Goal: Task Accomplishment & Management: Manage account settings

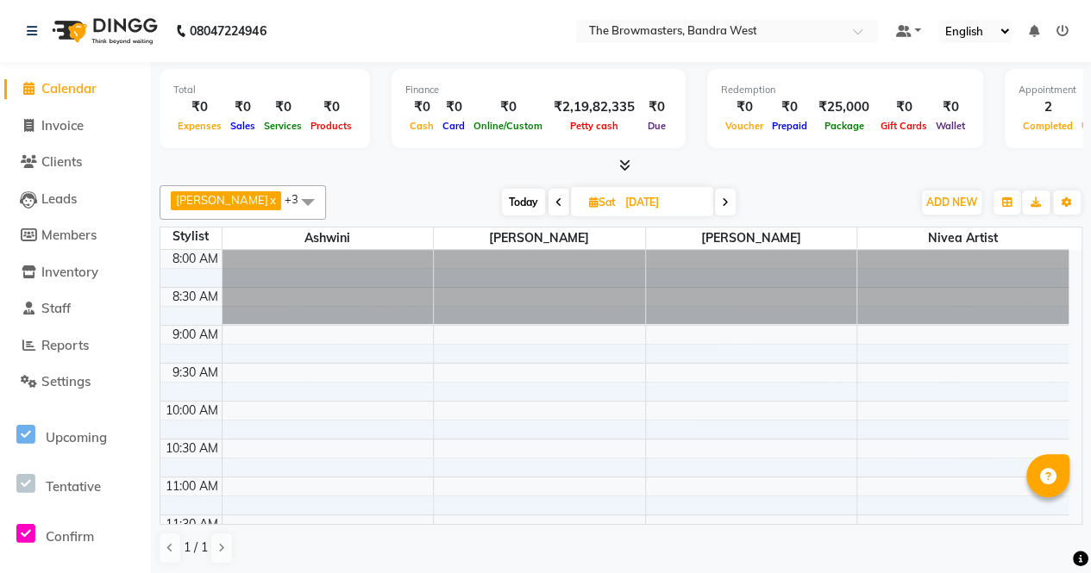
scroll to position [395, 0]
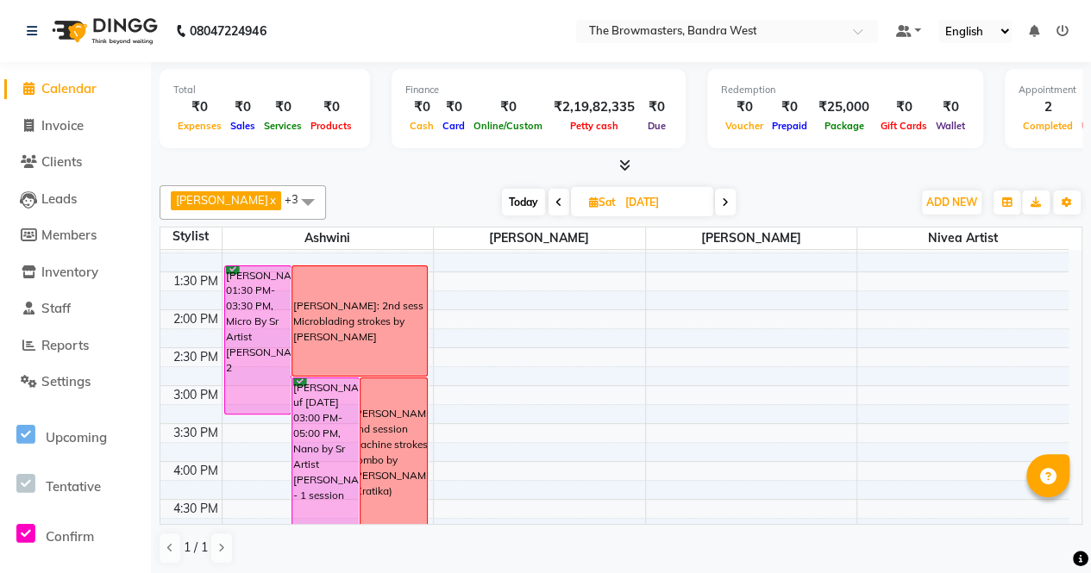
click at [516, 197] on span "Today" at bounding box center [523, 202] width 43 height 27
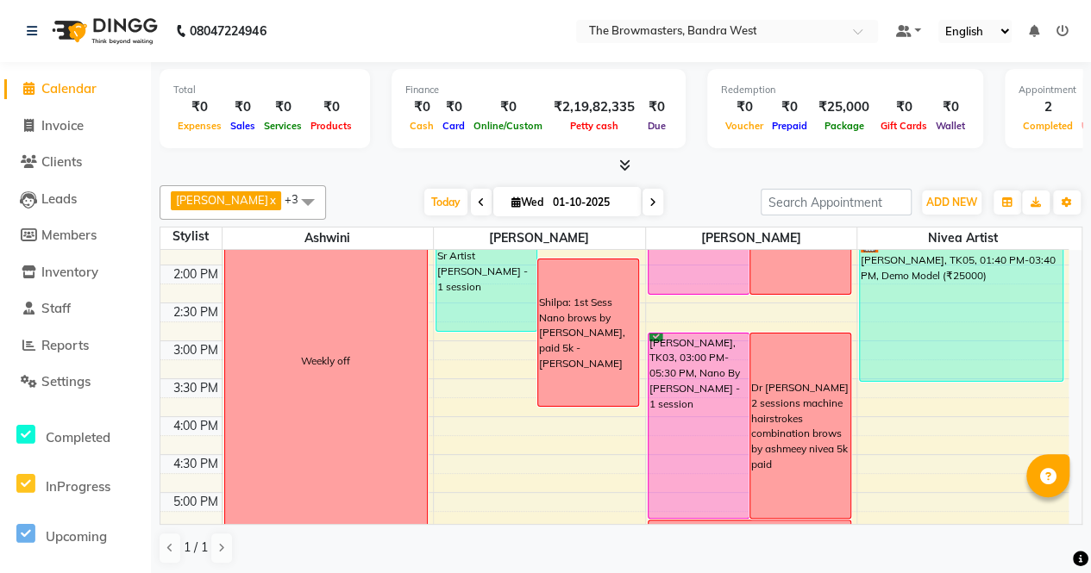
scroll to position [408, 0]
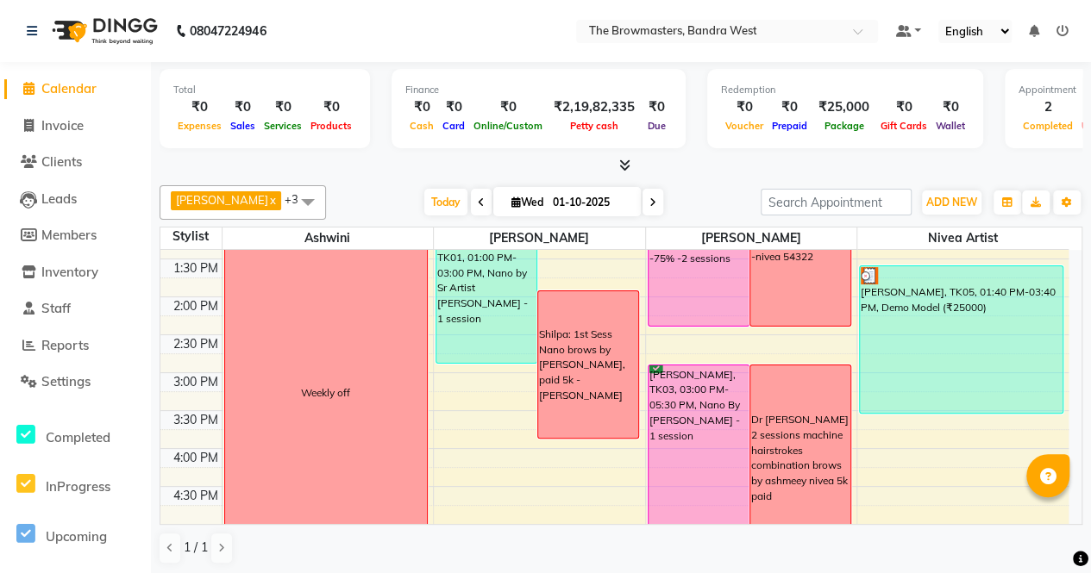
click at [656, 197] on icon at bounding box center [652, 202] width 7 height 10
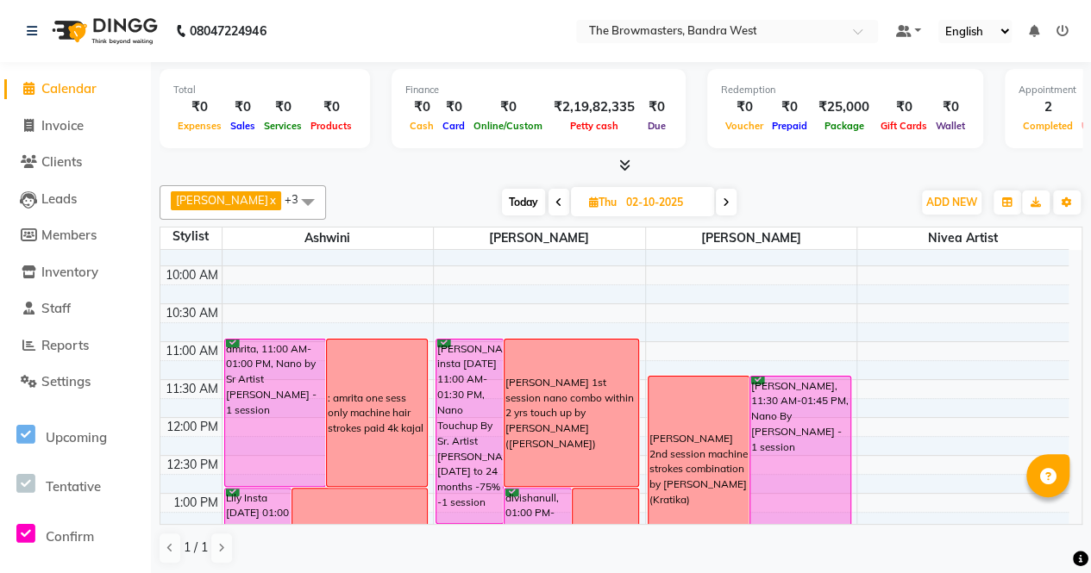
scroll to position [133, 0]
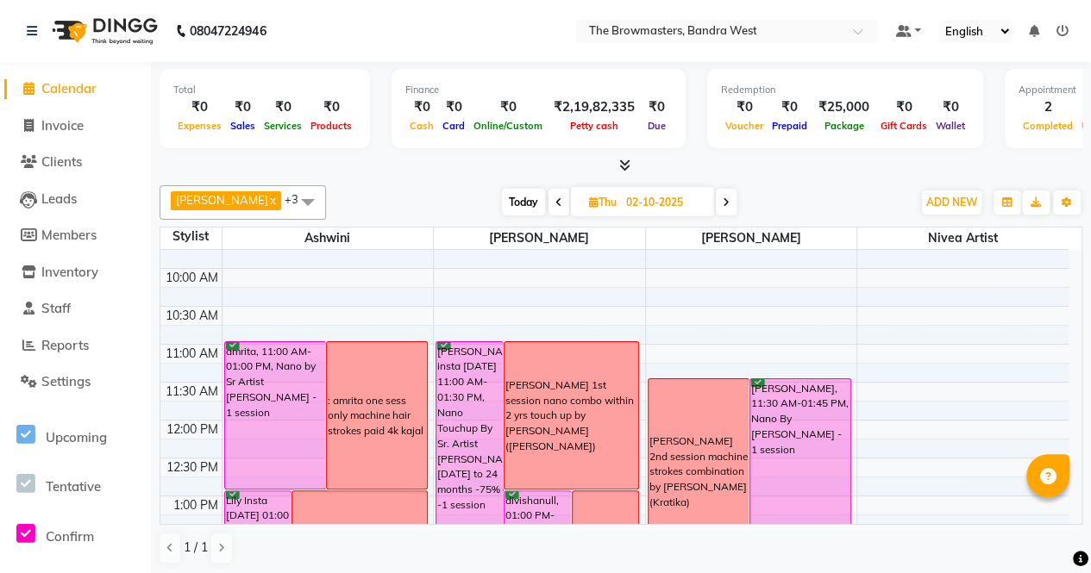
click at [726, 203] on icon at bounding box center [726, 202] width 7 height 10
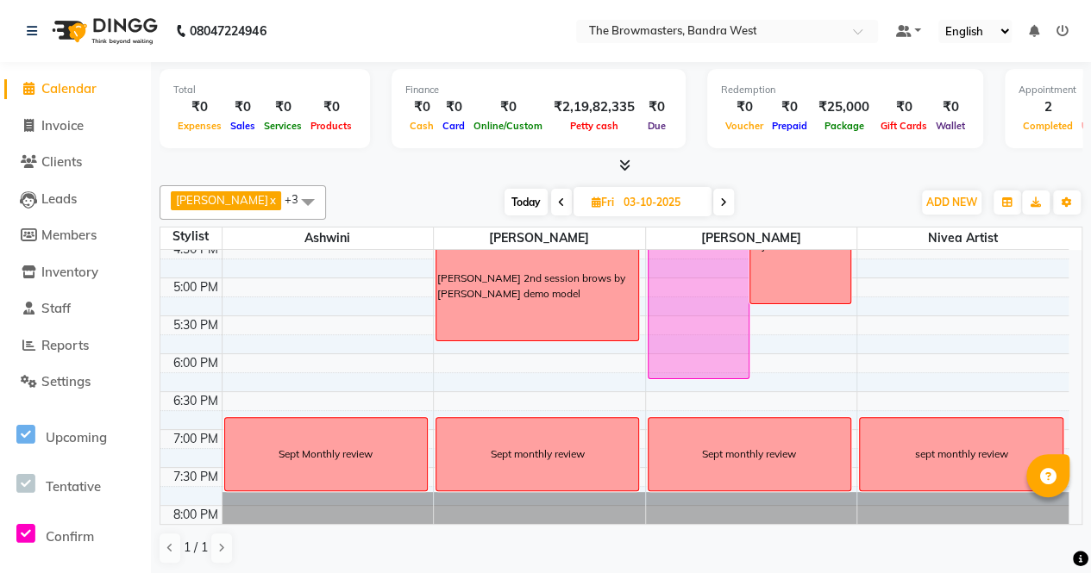
scroll to position [657, 0]
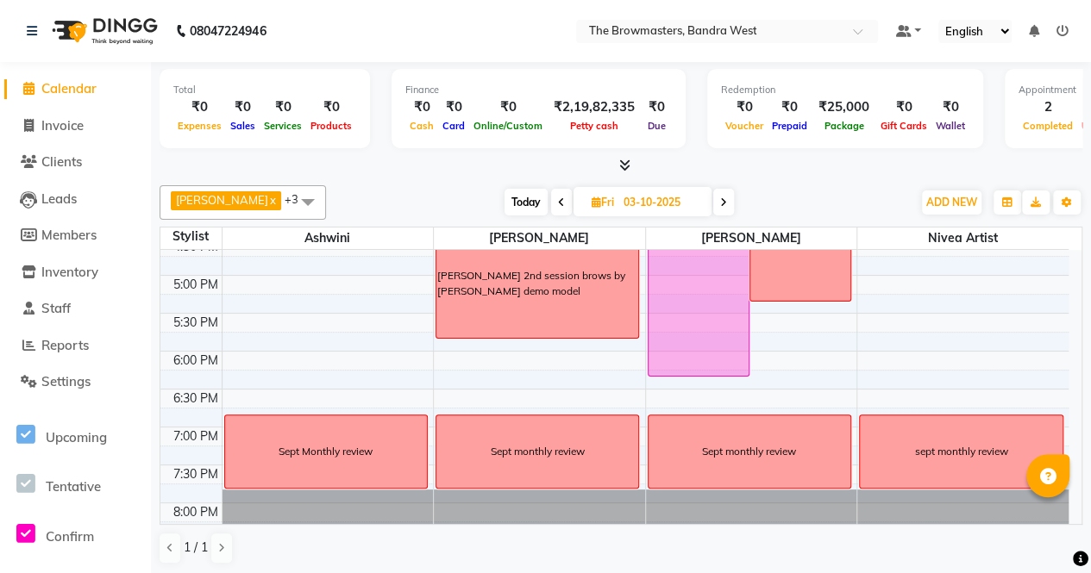
click at [729, 201] on span at bounding box center [723, 202] width 21 height 27
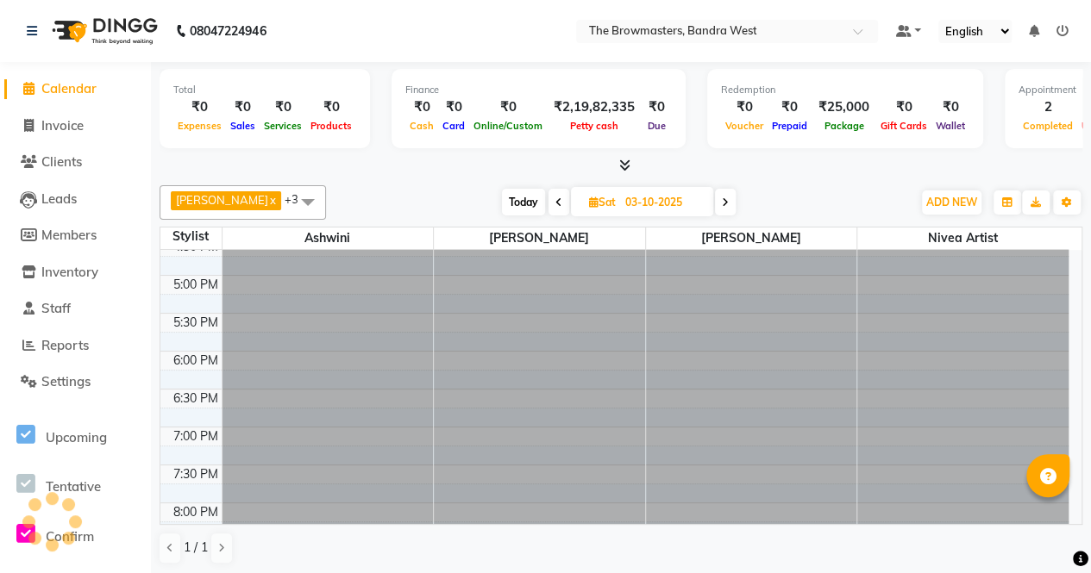
type input "04-10-2025"
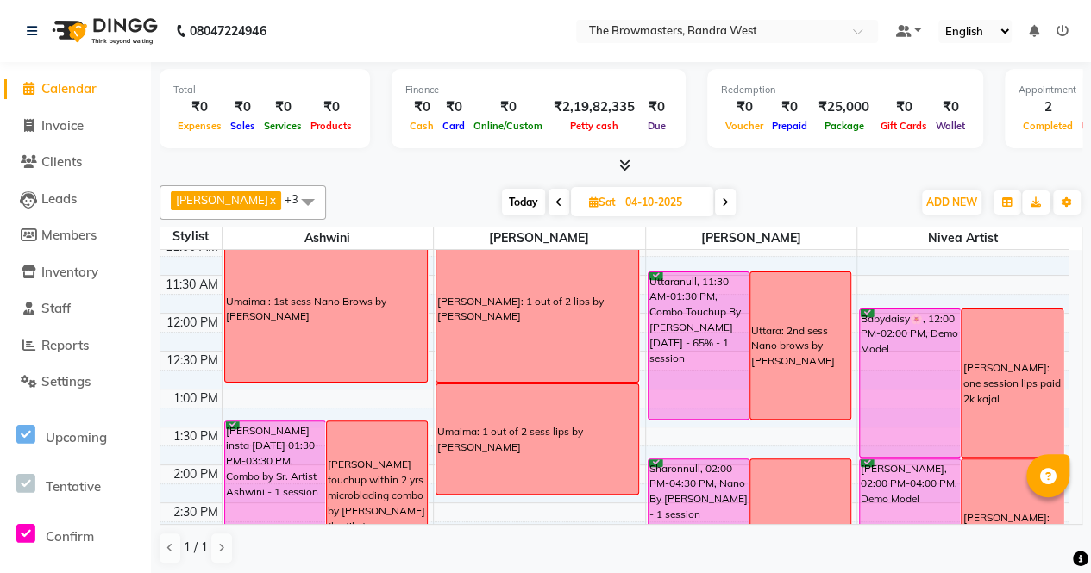
scroll to position [217, 0]
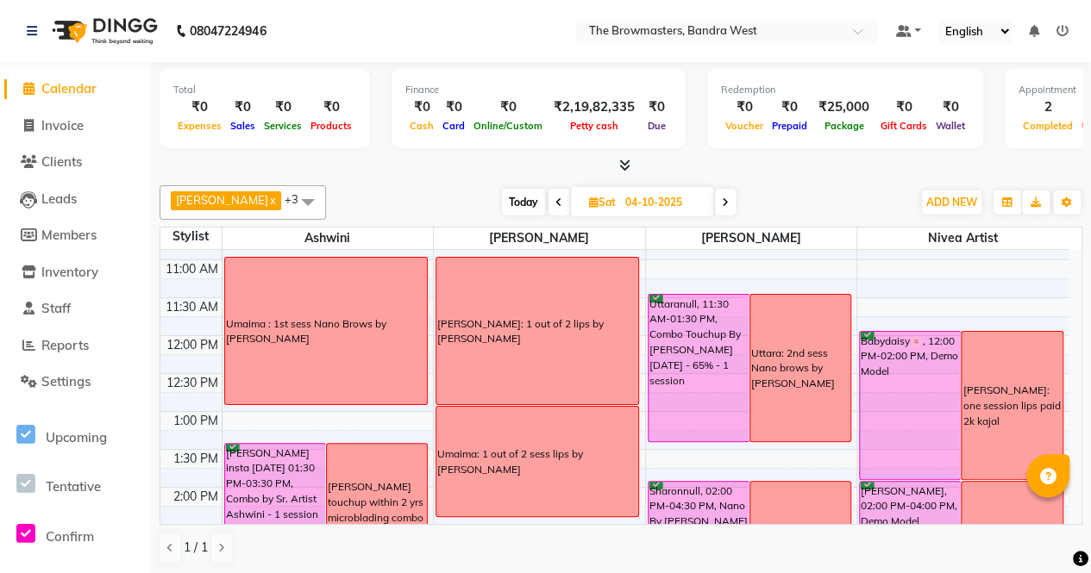
click at [297, 304] on div "Umaima : 1st sess Nano Brows by [PERSON_NAME]" at bounding box center [326, 331] width 202 height 147
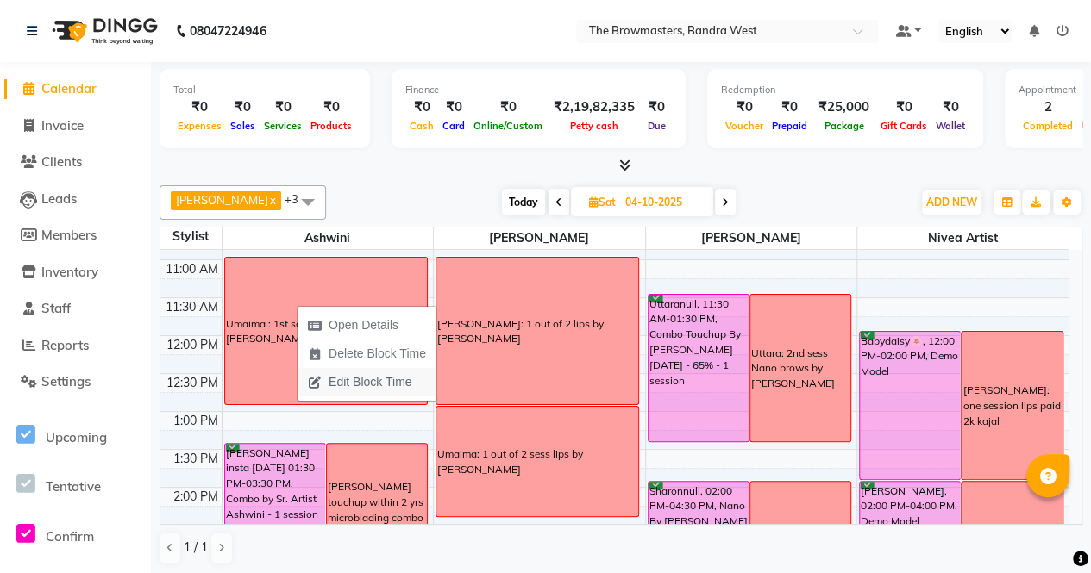
click at [335, 379] on span "Edit Block Time" at bounding box center [370, 382] width 83 height 18
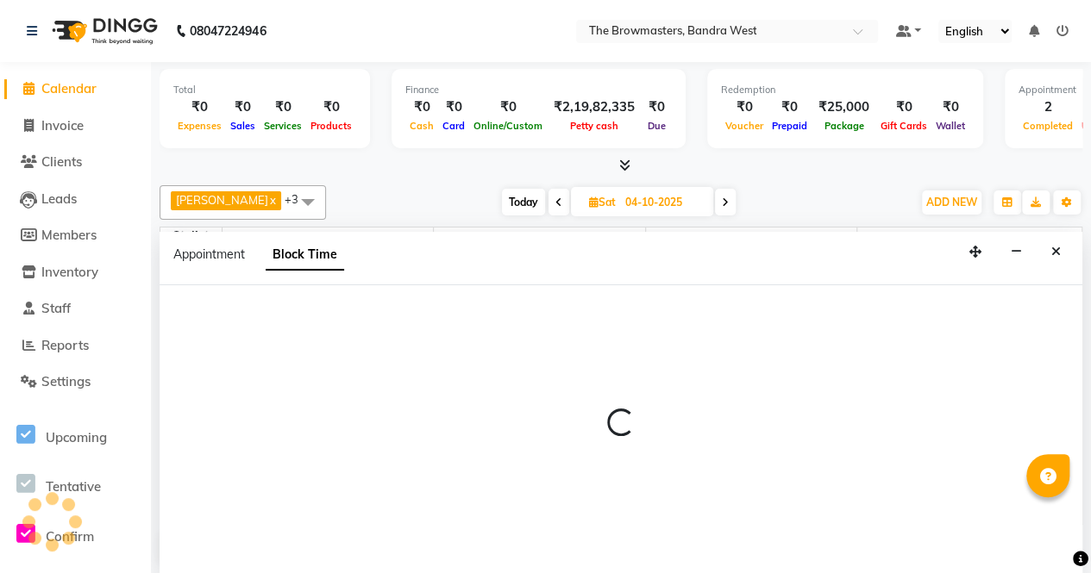
select select "64306"
select select "660"
select select "780"
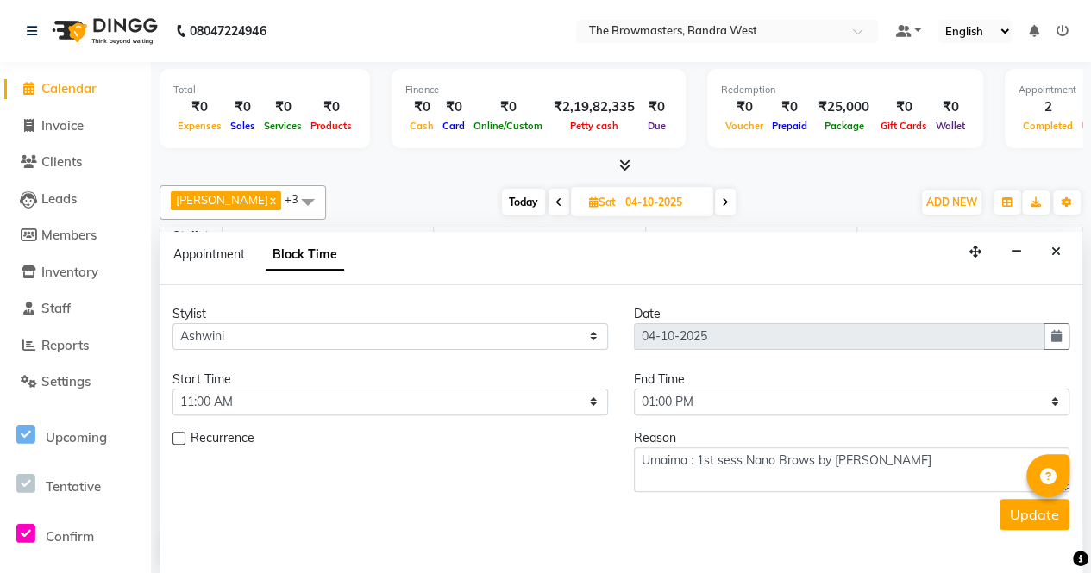
scroll to position [696, 0]
click at [644, 453] on textarea "Umaima : 1st sess Nano Brows by [PERSON_NAME]" at bounding box center [851, 469] width 435 height 45
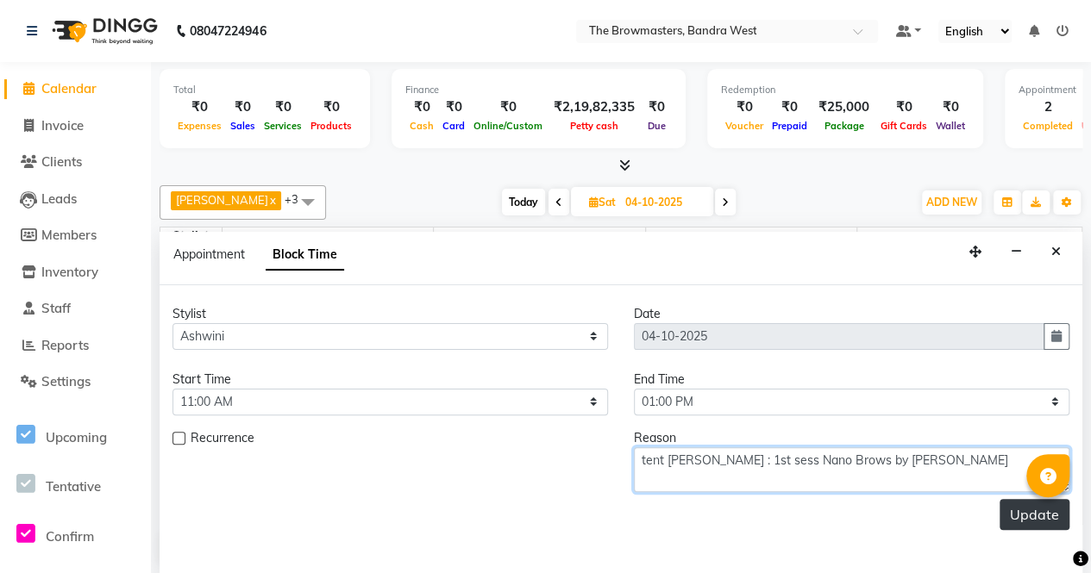
type textarea "tent [PERSON_NAME] : 1st sess Nano Brows by [PERSON_NAME]"
click at [1061, 508] on button "Update" at bounding box center [1034, 514] width 70 height 31
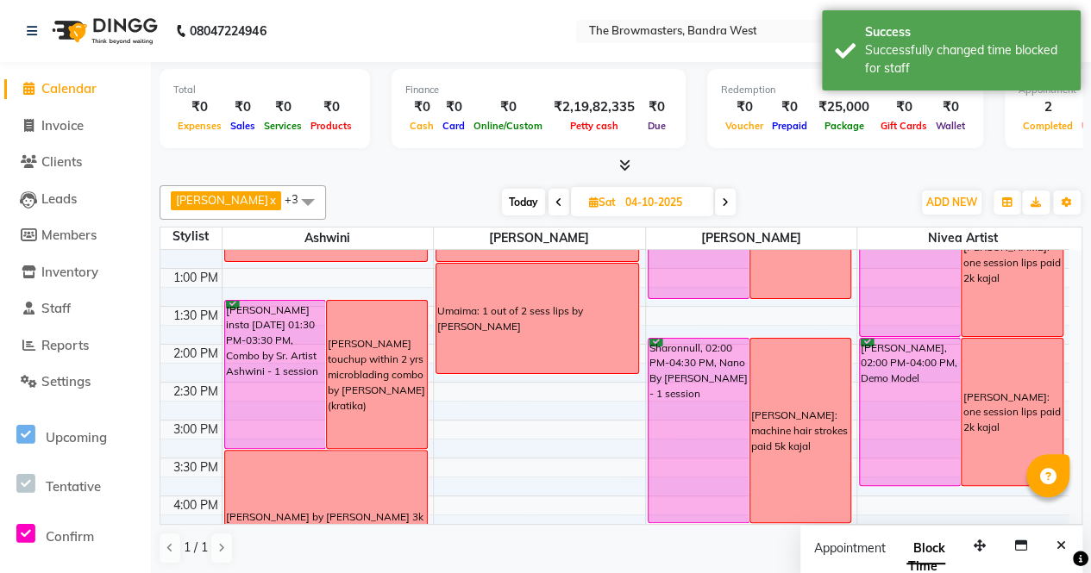
scroll to position [340, 0]
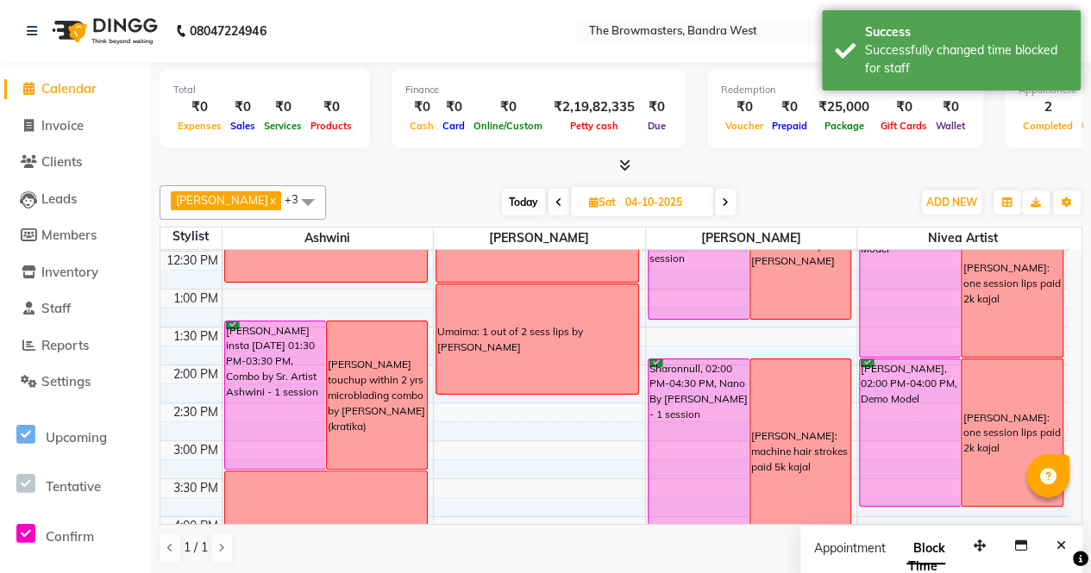
click at [504, 347] on div "Umaima: 1 out of 2 sess lips by [PERSON_NAME]" at bounding box center [537, 340] width 202 height 110
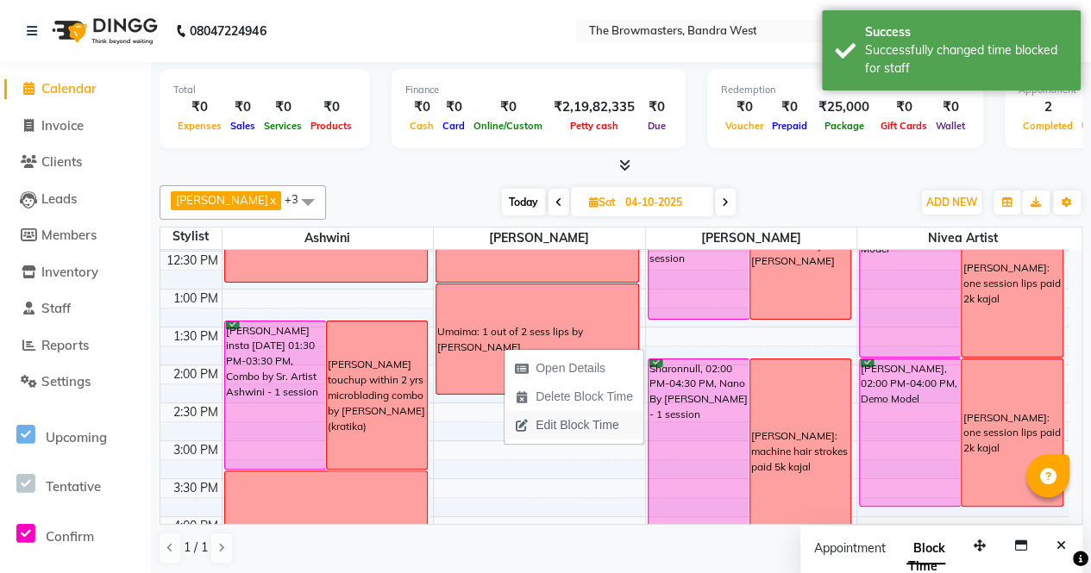
click at [556, 415] on span "Edit Block Time" at bounding box center [566, 425] width 124 height 28
select select "64307"
select select "780"
select select "870"
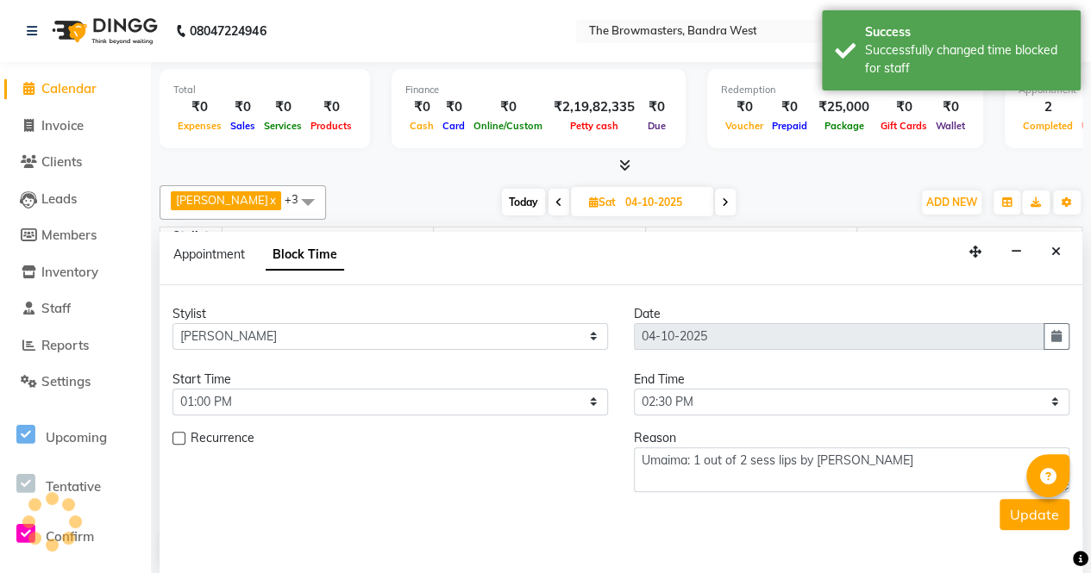
scroll to position [0, 0]
click at [638, 456] on textarea "Umaima: 1 out of 2 sess lips by [PERSON_NAME]" at bounding box center [851, 469] width 435 height 45
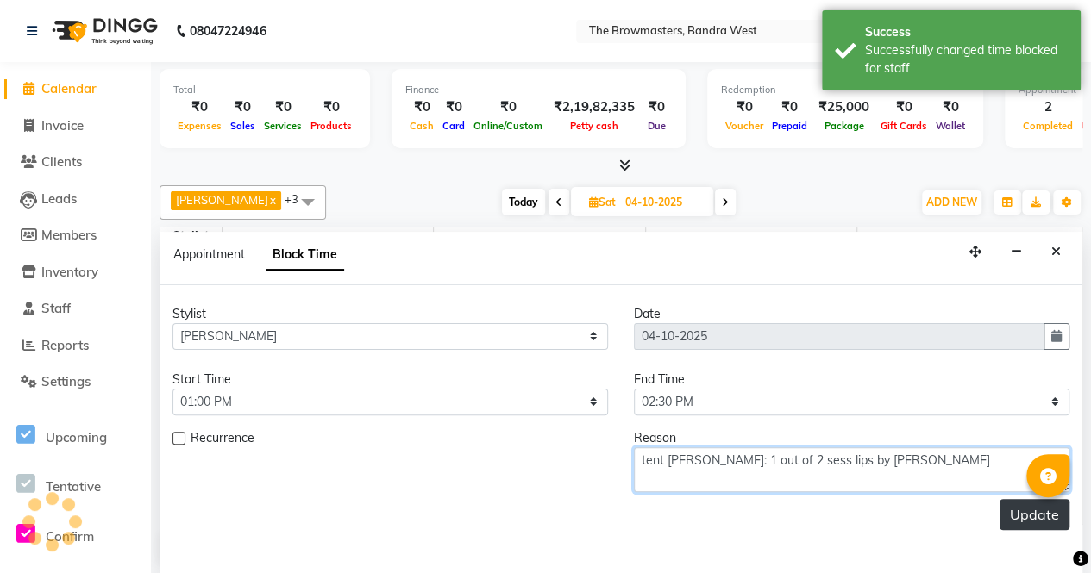
type textarea "tent [PERSON_NAME]: 1 out of 2 sess lips by [PERSON_NAME]"
click at [1040, 505] on button "Update" at bounding box center [1034, 514] width 70 height 31
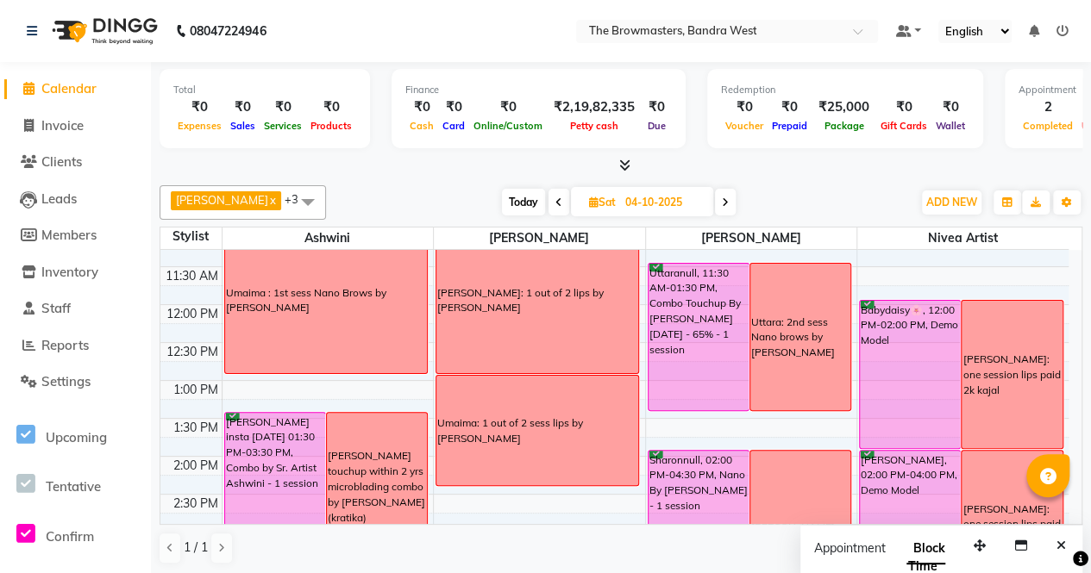
scroll to position [216, 0]
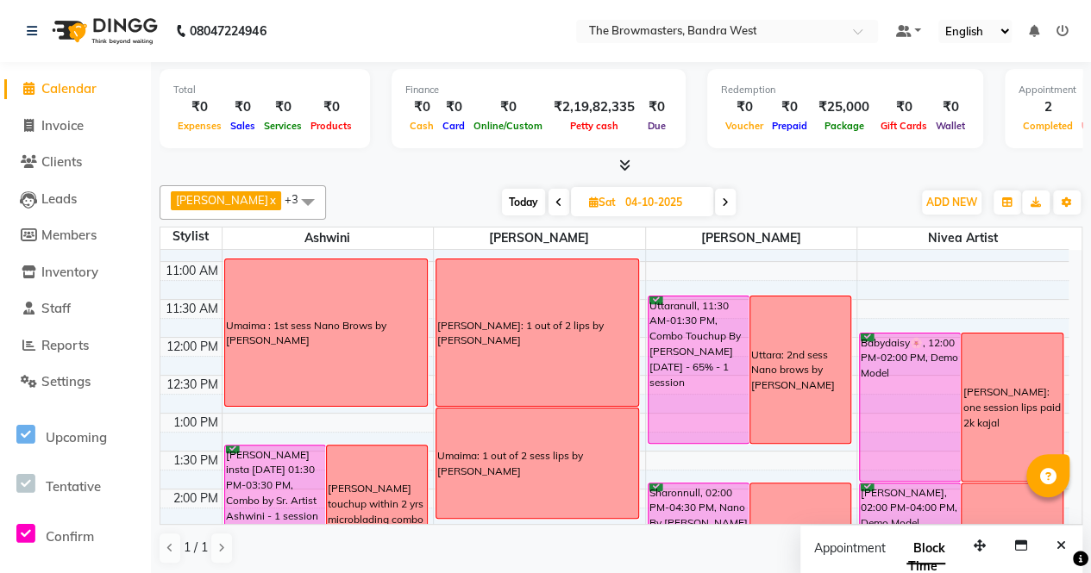
click at [467, 282] on div "[PERSON_NAME]: 1 out of 2 lips by [PERSON_NAME]" at bounding box center [537, 333] width 202 height 147
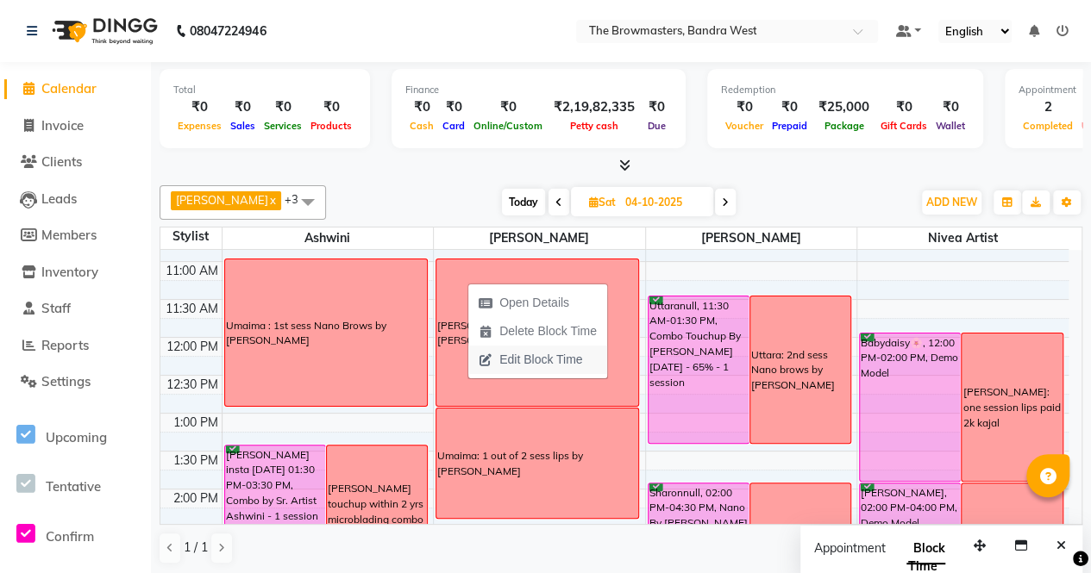
click at [540, 360] on span "Edit Block Time" at bounding box center [540, 360] width 83 height 18
select select "64307"
select select "660"
select select "780"
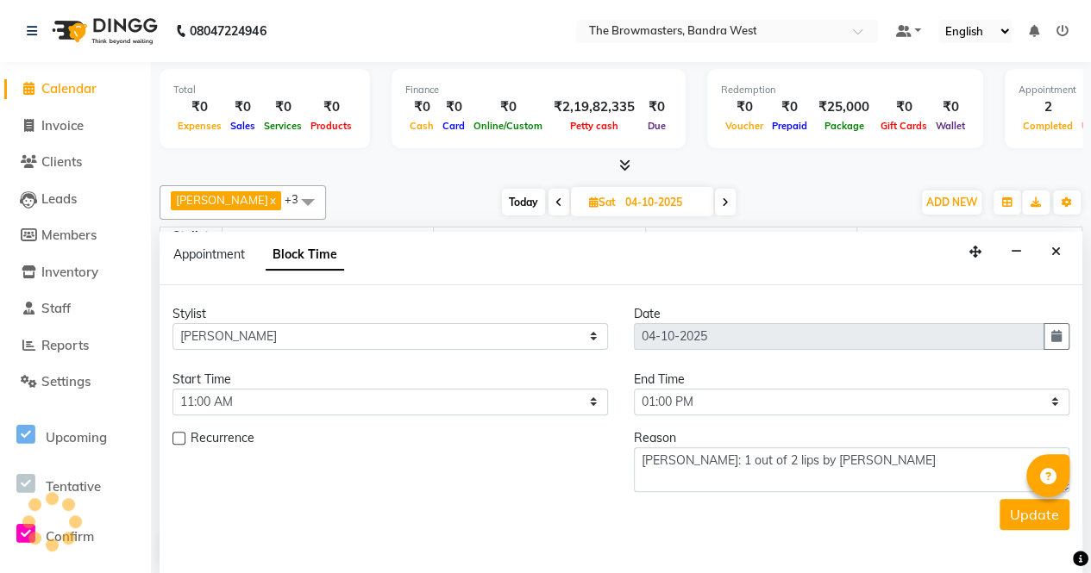
scroll to position [0, 0]
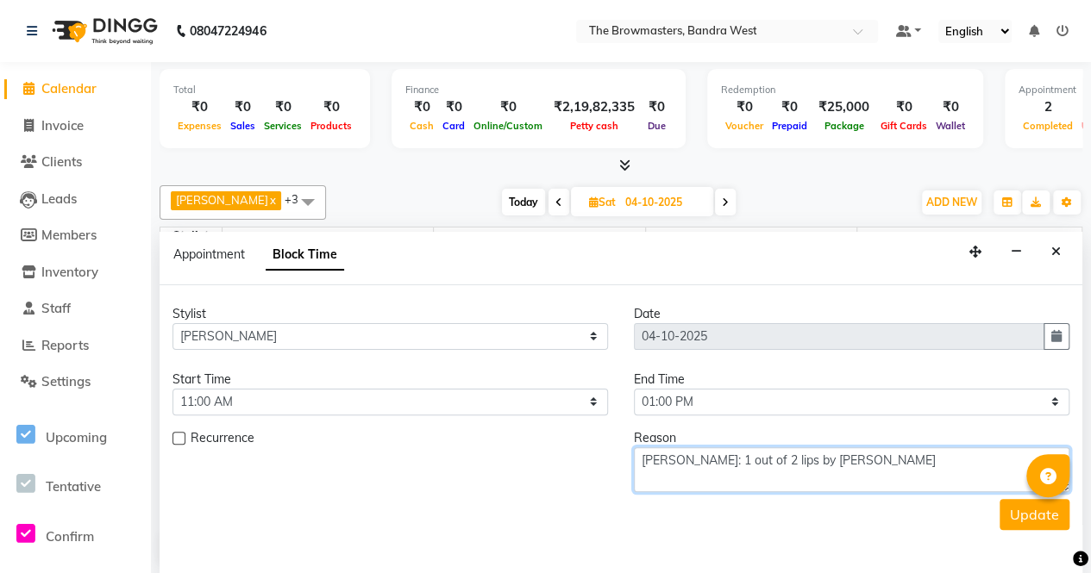
click at [635, 448] on textarea "[PERSON_NAME]: 1 out of 2 lips by [PERSON_NAME]" at bounding box center [851, 469] width 435 height 45
type textarea "tent [PERSON_NAME]: 1 out of 2 lips by [PERSON_NAME]"
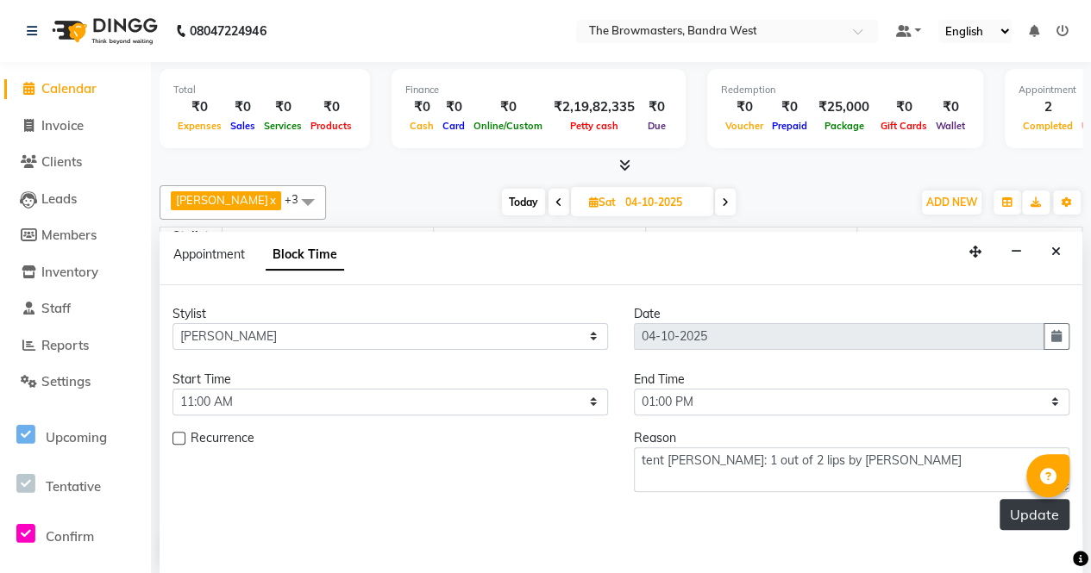
click at [1051, 511] on button "Update" at bounding box center [1034, 514] width 70 height 31
